Goal: Task Accomplishment & Management: Use online tool/utility

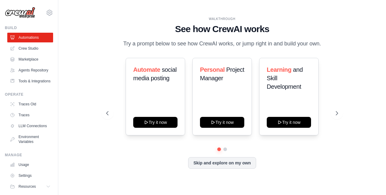
click at [108, 91] on div "Automate social media posting Try it now Personal Project Manager Try it now Le…" at bounding box center [222, 97] width 232 height 78
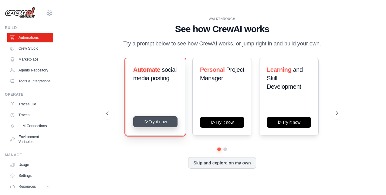
click at [150, 125] on button "Try it now" at bounding box center [155, 121] width 44 height 11
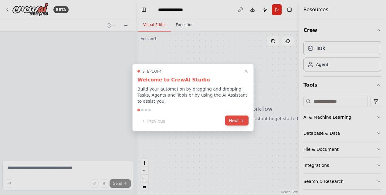
click at [235, 118] on button "Next" at bounding box center [236, 121] width 23 height 10
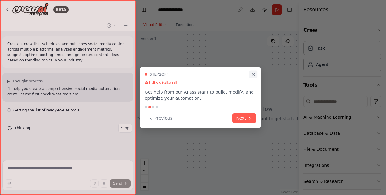
click at [254, 76] on icon "Close walkthrough" at bounding box center [253, 74] width 5 height 5
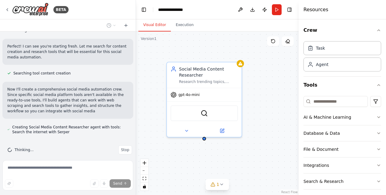
scroll to position [152, 0]
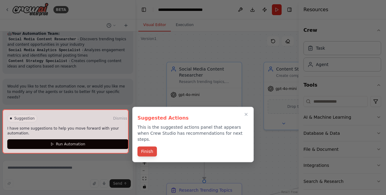
click at [147, 147] on button "Finish" at bounding box center [146, 152] width 19 height 10
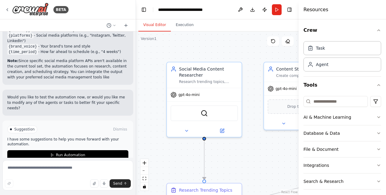
scroll to position [573, 0]
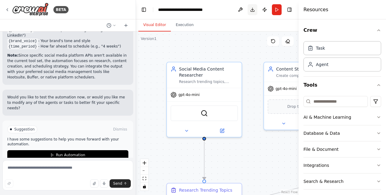
click at [253, 9] on button "Download" at bounding box center [253, 9] width 10 height 11
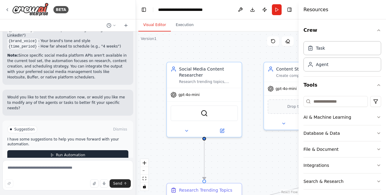
click at [77, 153] on span "Run Automation" at bounding box center [70, 155] width 29 height 5
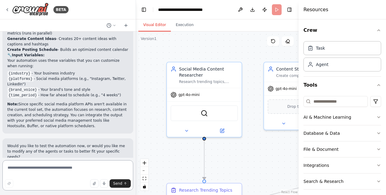
click at [11, 172] on textarea at bounding box center [67, 175] width 131 height 30
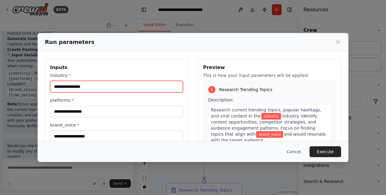
click at [76, 87] on input "industry *" at bounding box center [116, 87] width 133 height 12
click at [93, 87] on input "industry *" at bounding box center [116, 87] width 133 height 12
type input "*********"
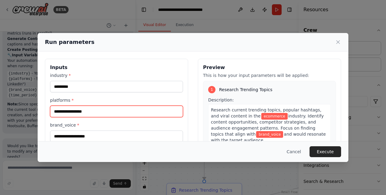
click at [92, 110] on input "platforms *" at bounding box center [116, 112] width 133 height 12
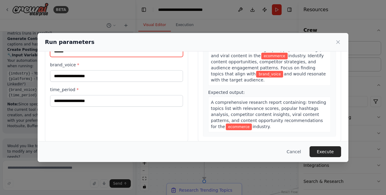
scroll to position [61, 0]
type input "******"
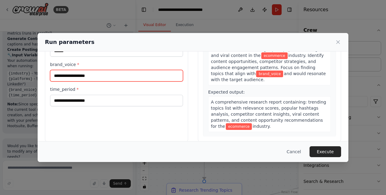
click at [78, 74] on input "brand_voice *" at bounding box center [116, 76] width 133 height 12
type input "*"
type input "********"
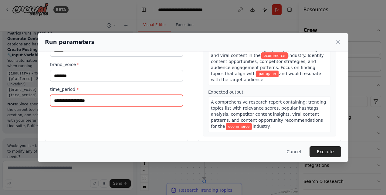
click at [84, 99] on input "time_period *" at bounding box center [116, 101] width 133 height 12
type input "******"
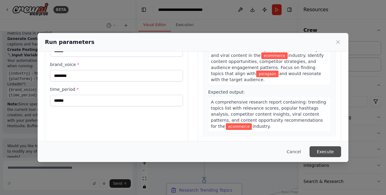
click at [319, 149] on button "Execute" at bounding box center [325, 152] width 32 height 11
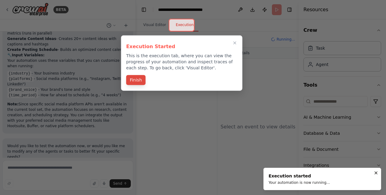
click at [137, 81] on button "Finish" at bounding box center [135, 80] width 19 height 10
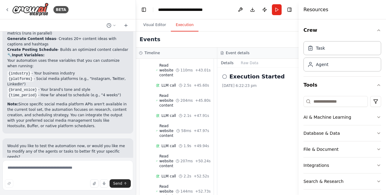
scroll to position [674, 0]
